Goal: Book appointment/travel/reservation

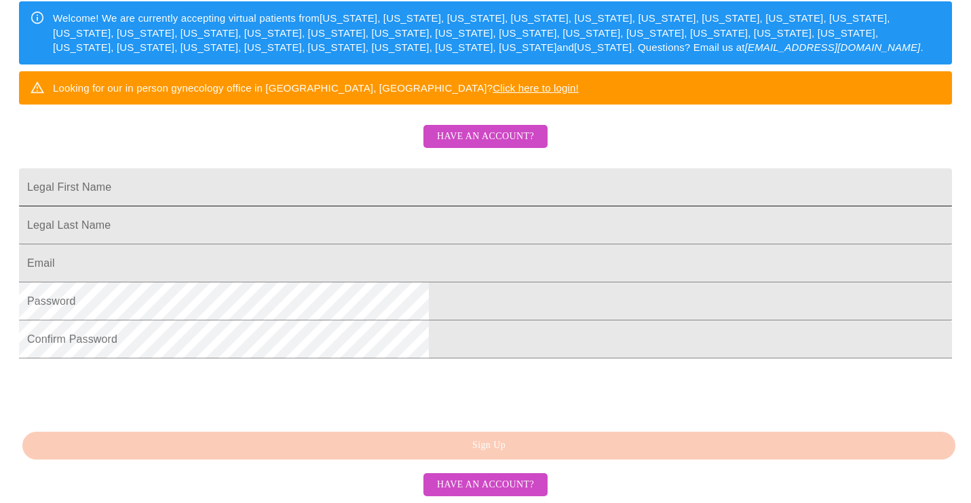
scroll to position [150, 0]
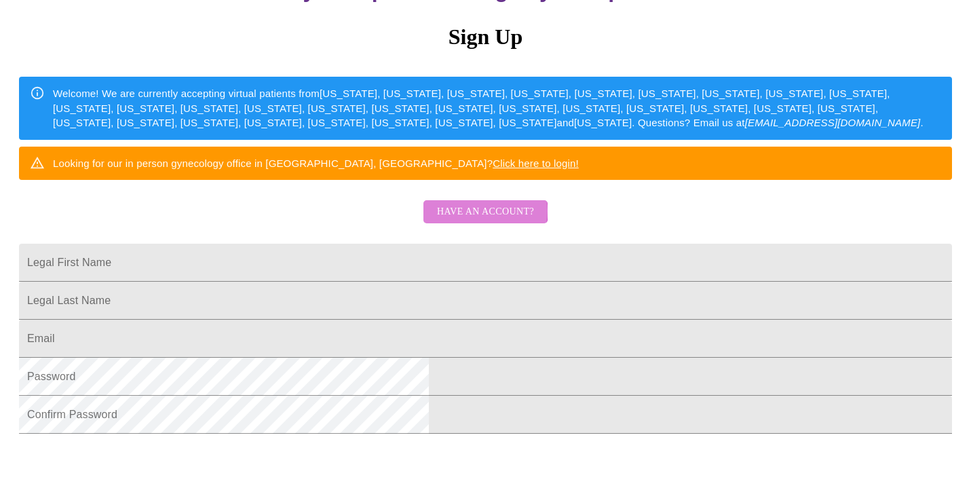
click at [485, 221] on span "Have an account?" at bounding box center [485, 212] width 97 height 17
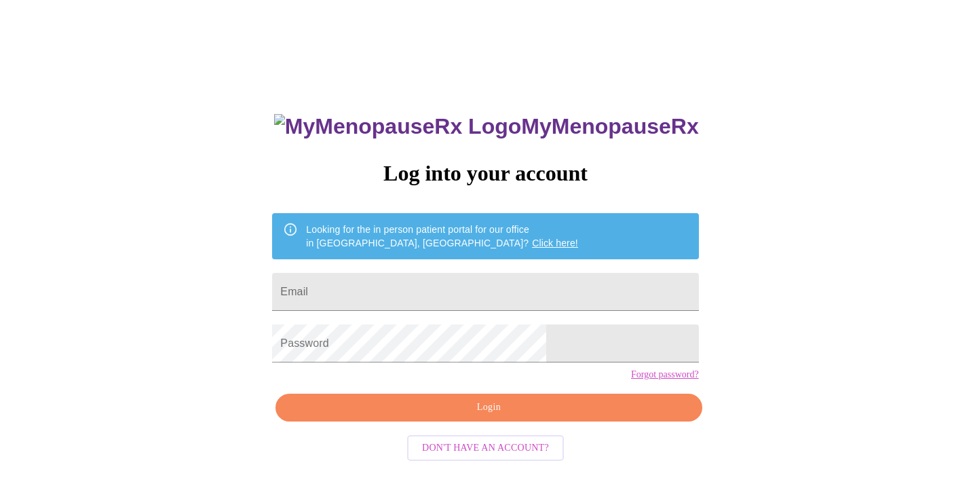
type input "[EMAIL_ADDRESS][DOMAIN_NAME]"
click at [452, 416] on span "Login" at bounding box center [488, 407] width 395 height 17
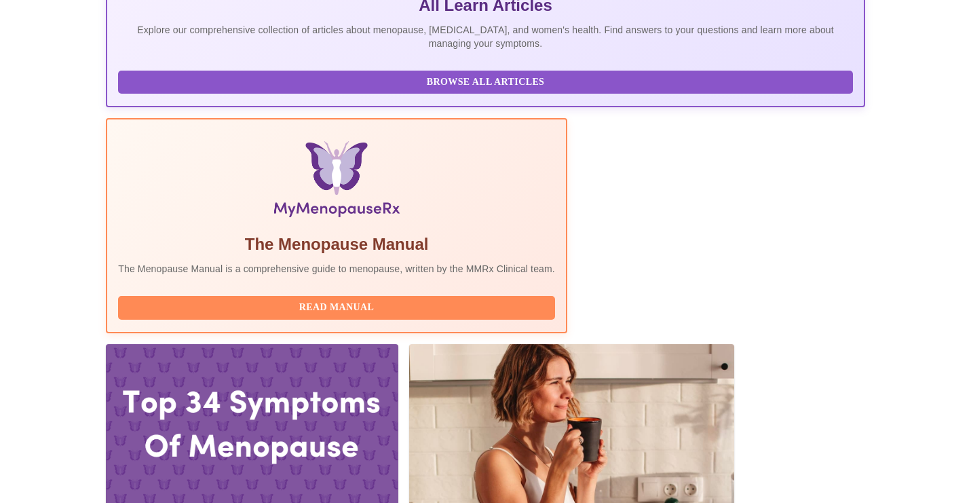
scroll to position [471, 0]
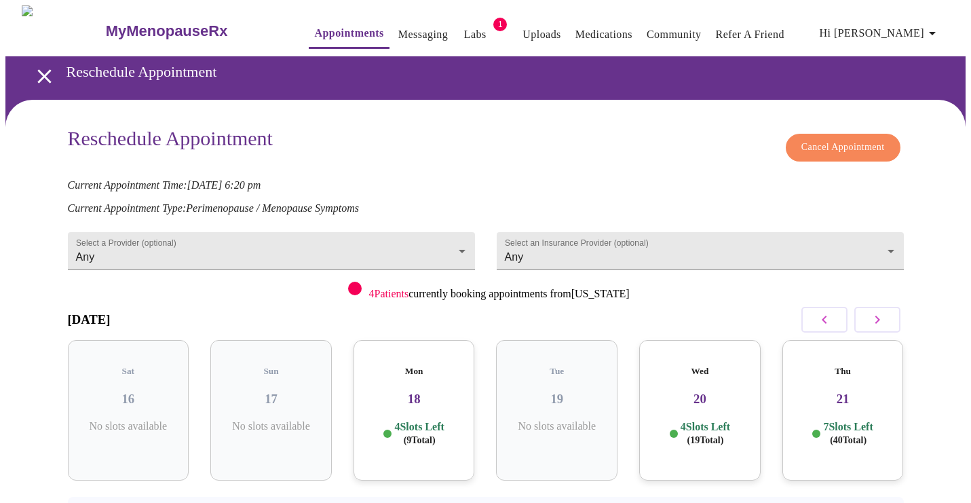
scroll to position [67, 0]
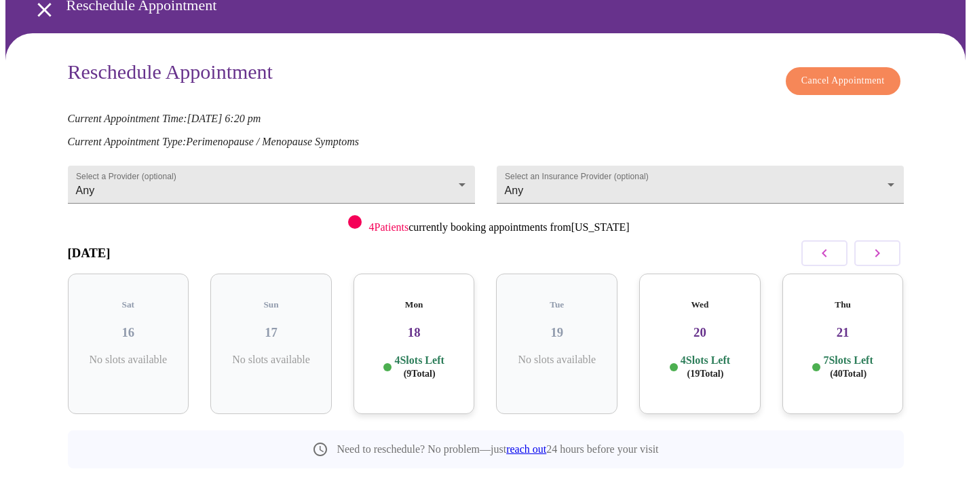
click at [419, 330] on div "Mon 18 4 Slots Left ( 9 Total)" at bounding box center [414, 343] width 121 height 140
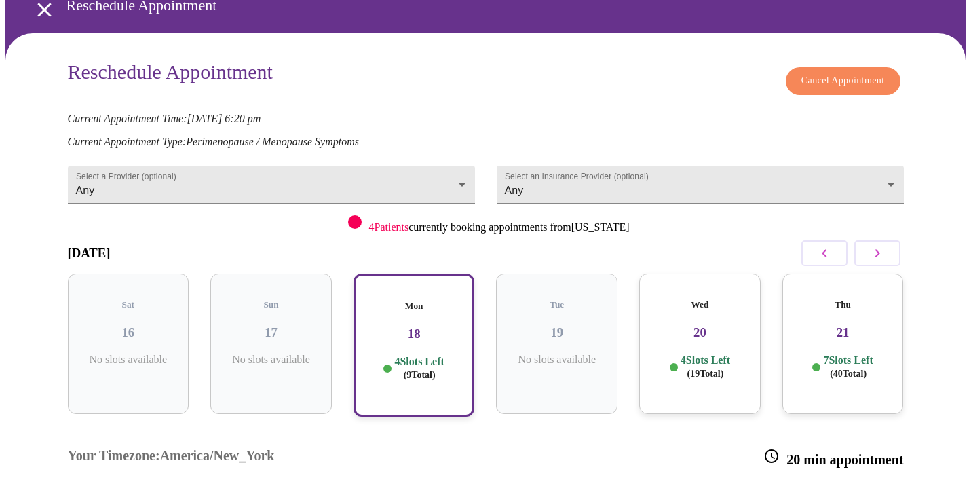
scroll to position [176, 0]
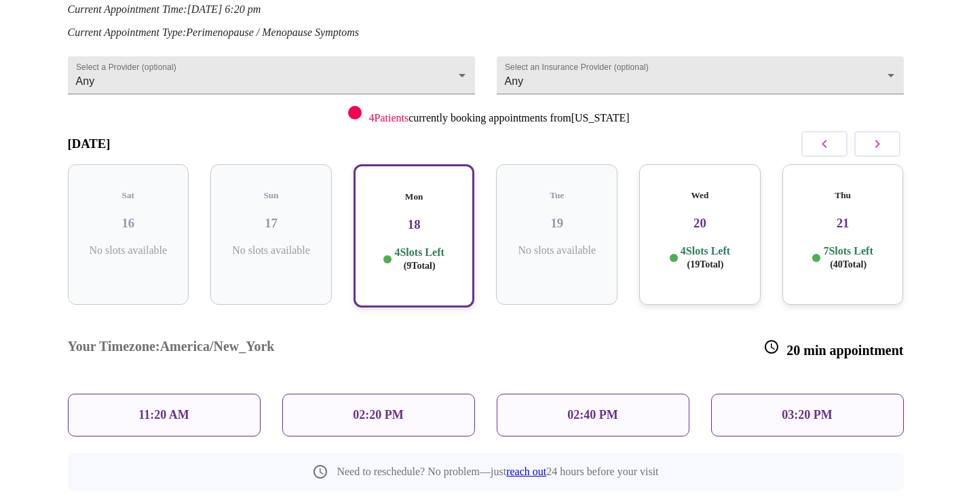
click at [719, 244] on p "4 Slots Left ( 19 Total)" at bounding box center [706, 257] width 50 height 26
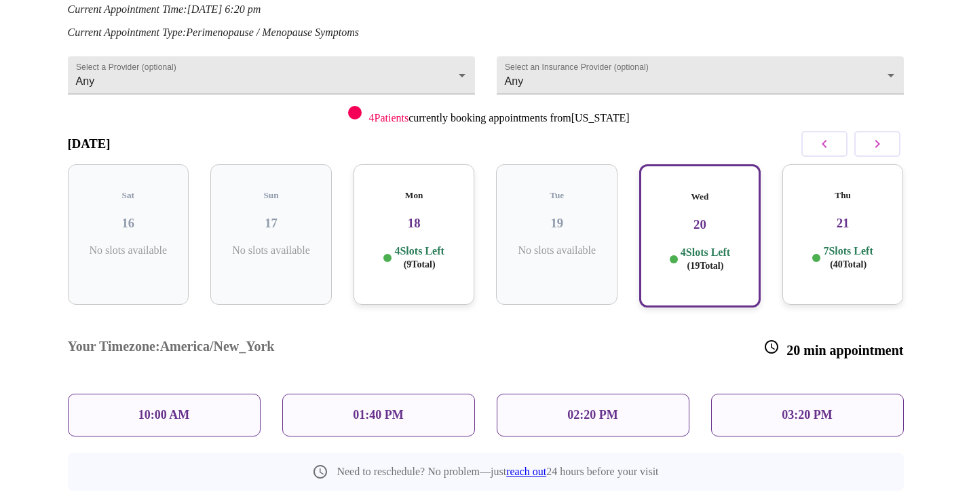
click at [843, 244] on p "7 Slots Left ( 40 Total)" at bounding box center [848, 257] width 50 height 26
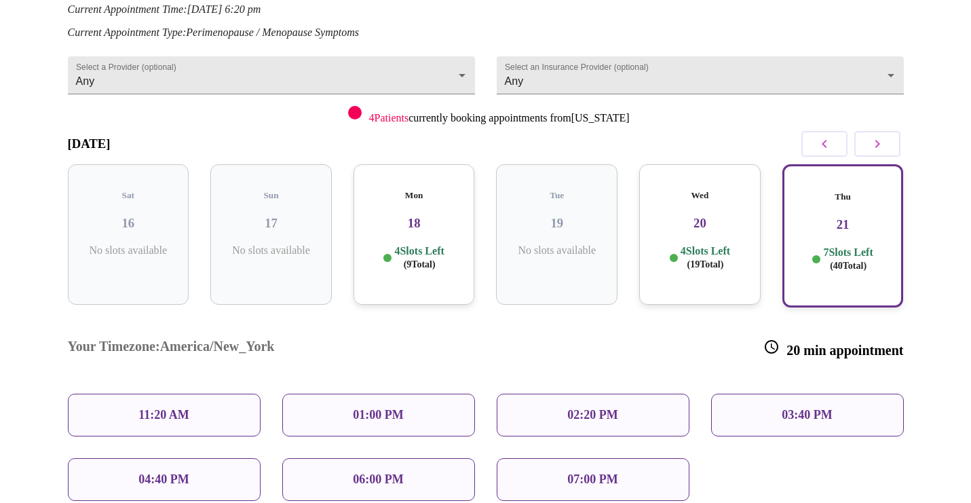
scroll to position [244, 0]
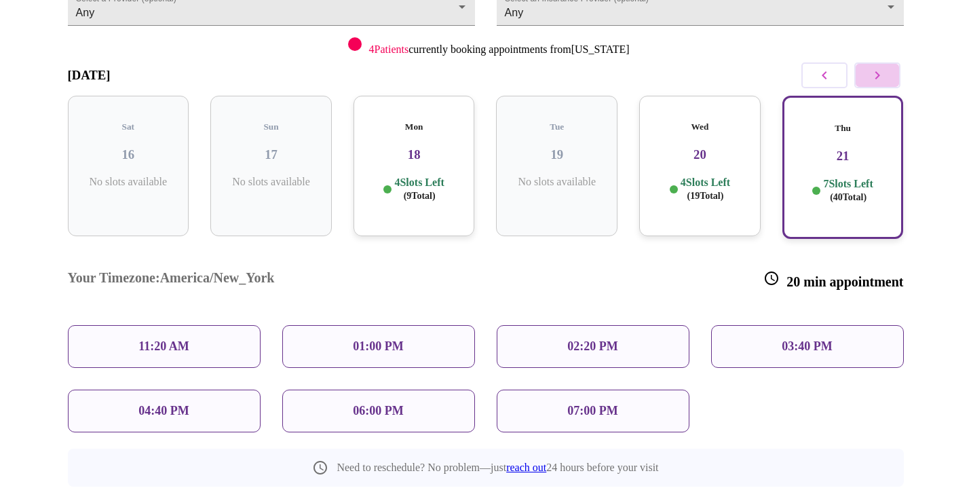
click at [873, 80] on button "button" at bounding box center [877, 75] width 46 height 26
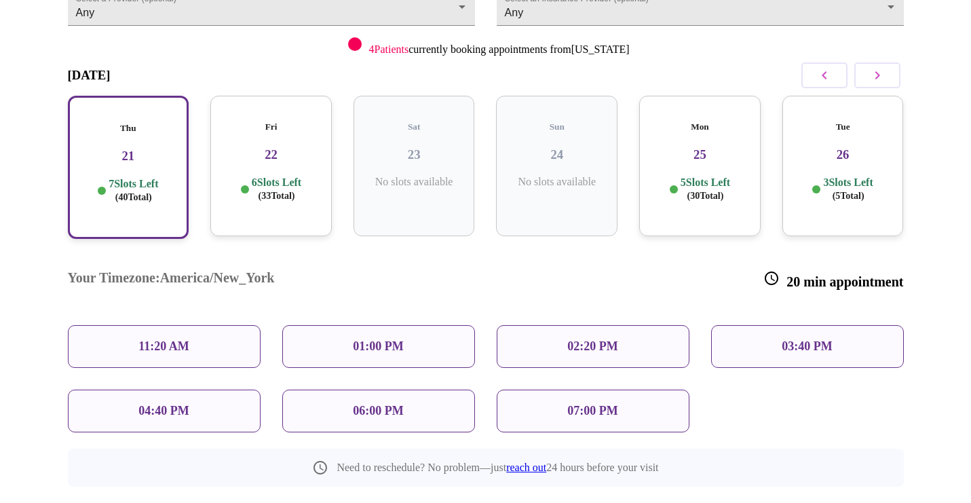
click at [263, 176] on p "6 Slots Left ( 33 Total)" at bounding box center [277, 189] width 50 height 26
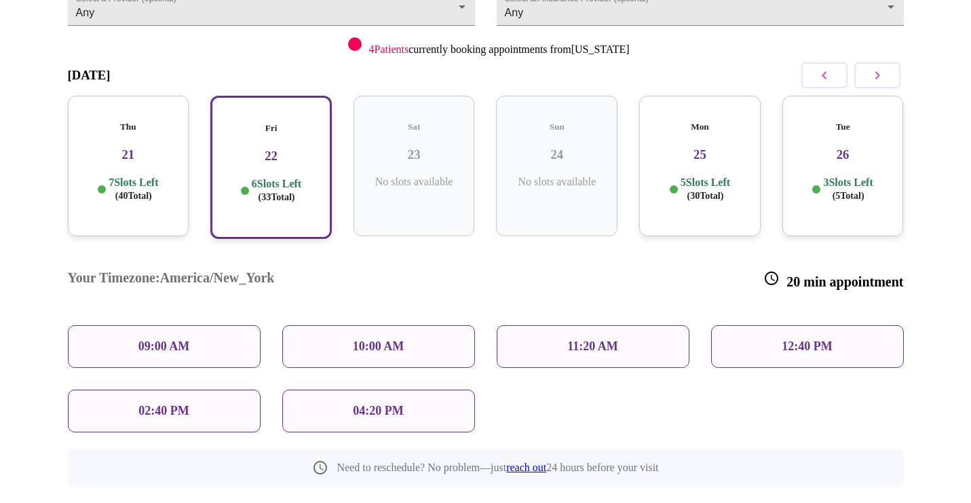
click at [423, 390] on div "04:20 PM" at bounding box center [378, 411] width 193 height 43
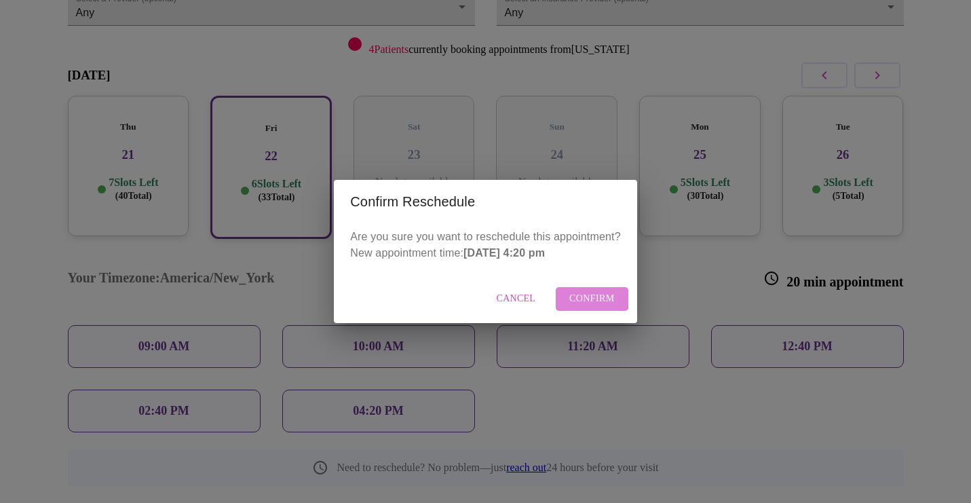
click at [585, 298] on span "Confirm" at bounding box center [591, 298] width 45 height 17
